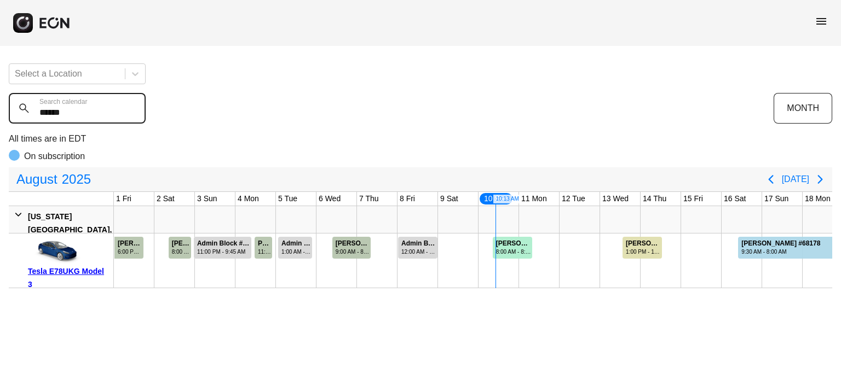
scroll to position [0, 365]
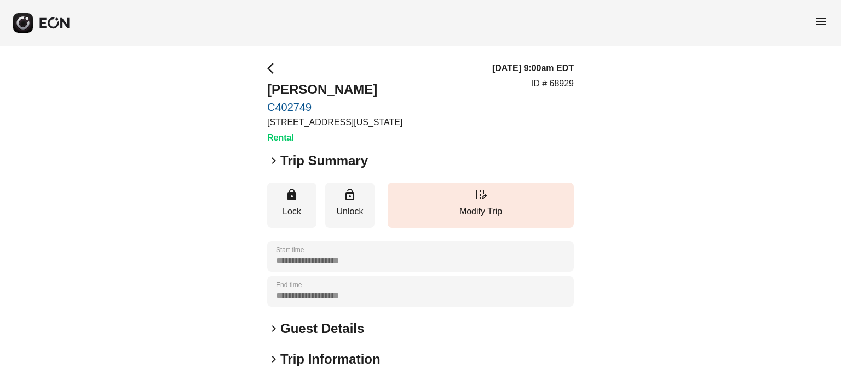
scroll to position [165, 0]
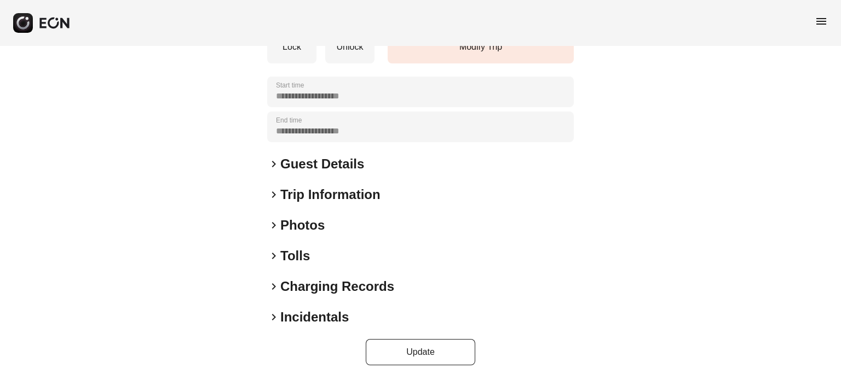
click at [309, 227] on h2 "Photos" at bounding box center [302, 226] width 44 height 18
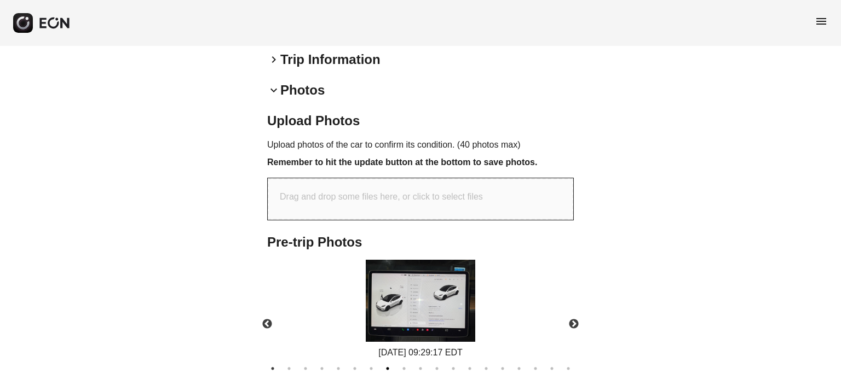
scroll to position [384, 0]
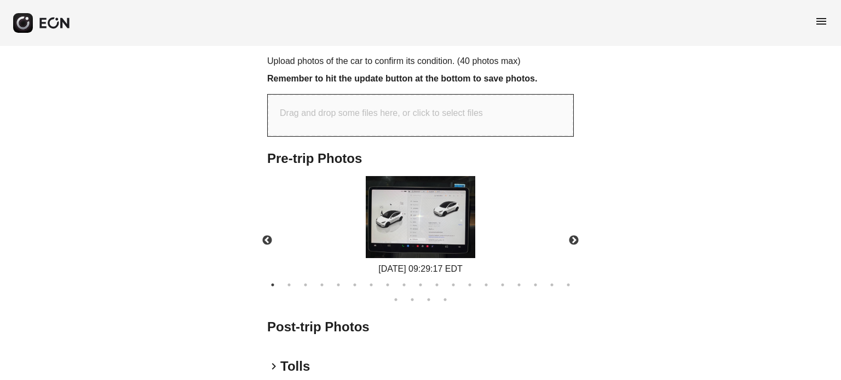
click at [586, 262] on div "**********" at bounding box center [420, 77] width 841 height 830
drag, startPoint x: 577, startPoint y: 250, endPoint x: 569, endPoint y: 235, distance: 17.1
click at [577, 250] on button "Next" at bounding box center [573, 241] width 38 height 38
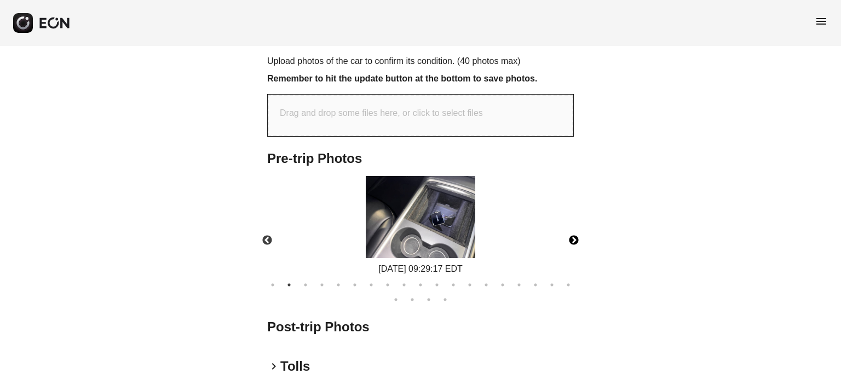
click at [569, 235] on button "Next" at bounding box center [573, 241] width 38 height 38
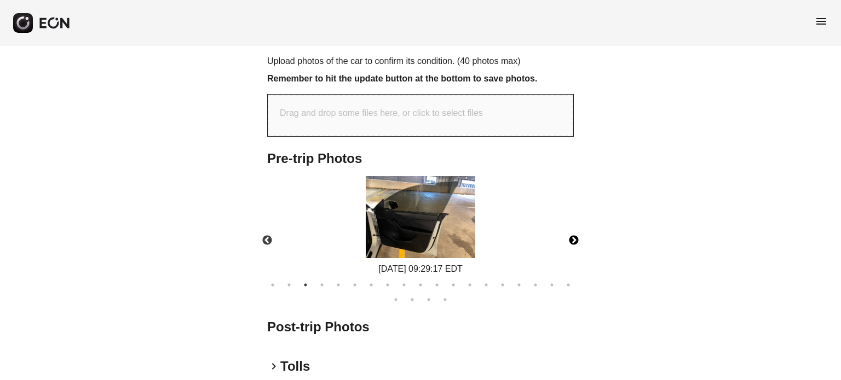
click at [569, 235] on button "Next" at bounding box center [573, 241] width 38 height 38
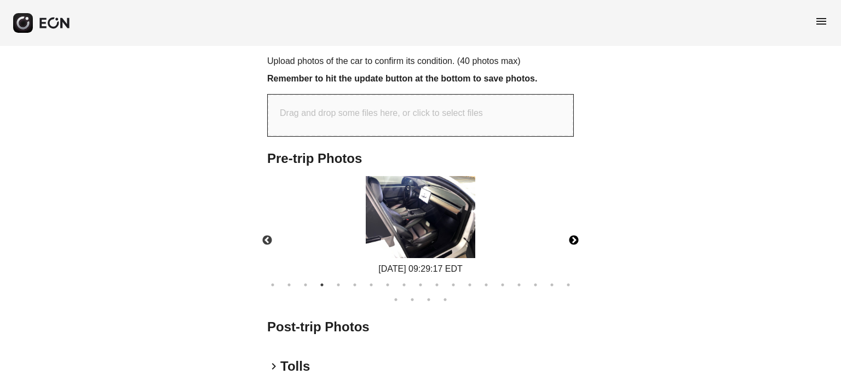
click at [569, 235] on button "Next" at bounding box center [573, 241] width 38 height 38
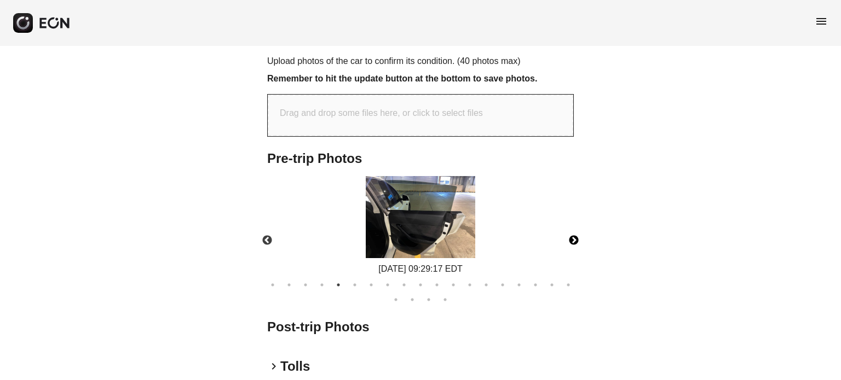
click at [569, 235] on button "Next" at bounding box center [573, 241] width 38 height 38
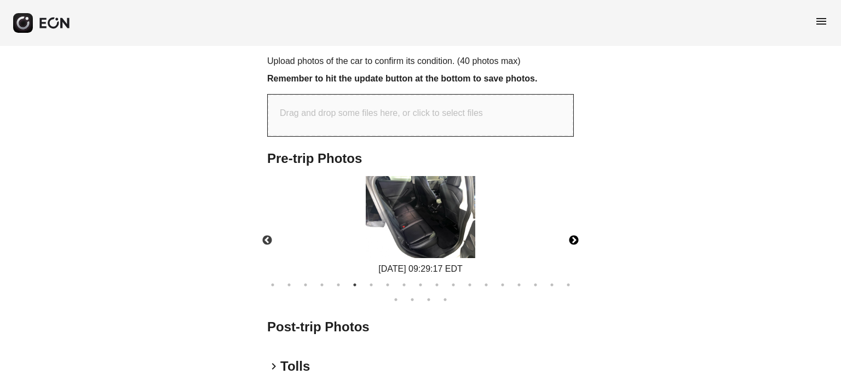
click at [569, 235] on button "Next" at bounding box center [573, 241] width 38 height 38
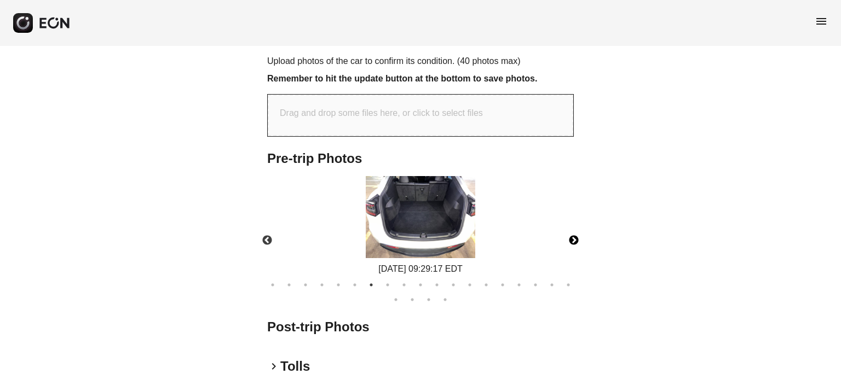
click at [569, 235] on button "Next" at bounding box center [573, 241] width 38 height 38
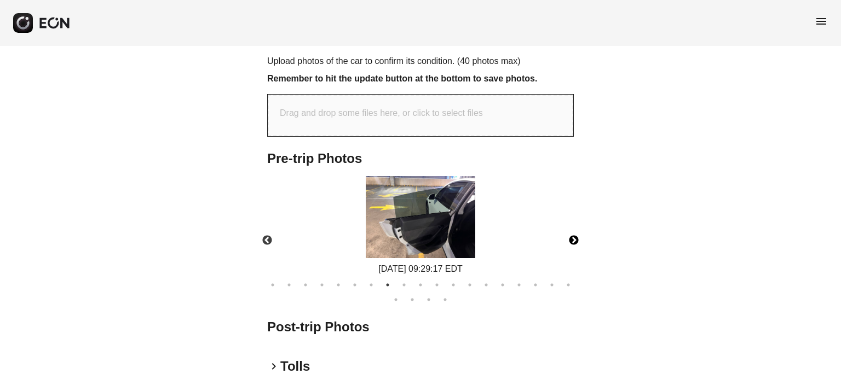
click at [569, 235] on button "Next" at bounding box center [573, 241] width 38 height 38
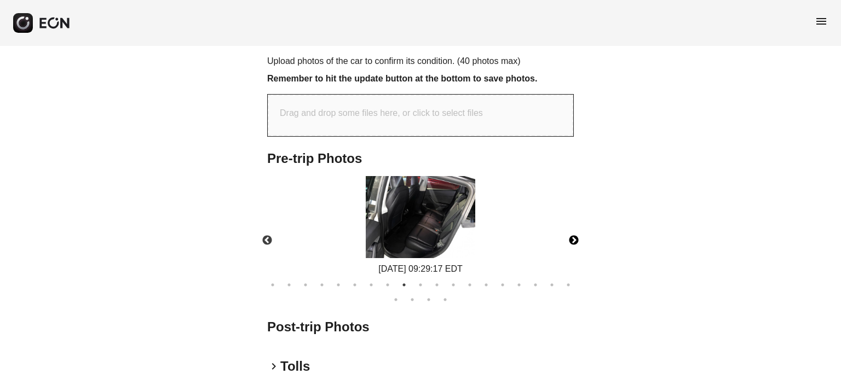
click at [569, 235] on button "Next" at bounding box center [573, 241] width 38 height 38
